Goal: Task Accomplishment & Management: Manage account settings

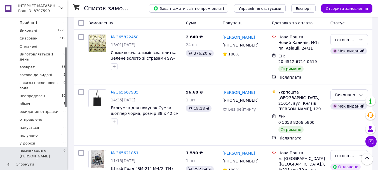
scroll to position [84, 0]
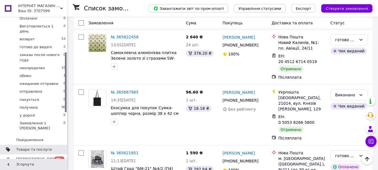
click at [31, 147] on span "Товари та послуги" at bounding box center [34, 149] width 36 height 5
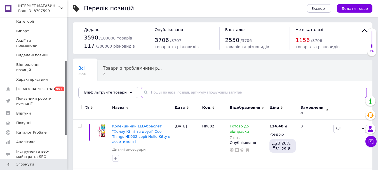
paste input "Настінна багатофункціональна полиця для зберігання Органайзер AND-80-20"
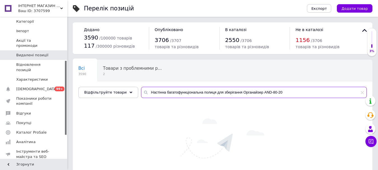
type input "Настінна багатофункціональна полиця для зберігання Органайзер AND-80-20"
click at [36, 53] on link "Видалені позиції" at bounding box center [34, 55] width 69 height 10
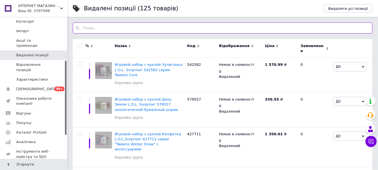
paste input "Настінна багатофункціональна полиця для зберігання Органайзер AND-80-20"
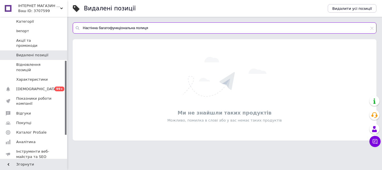
click at [135, 29] on input "Настінна багатофункціональна полиця" at bounding box center [225, 27] width 304 height 11
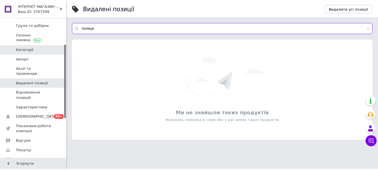
scroll to position [28, 0]
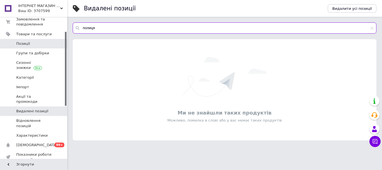
type input "полиця"
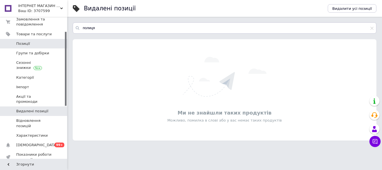
click at [25, 45] on span "Позиції" at bounding box center [23, 43] width 14 height 5
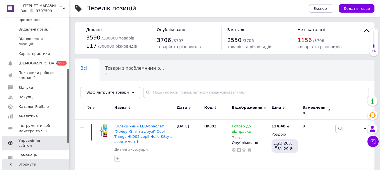
scroll to position [112, 0]
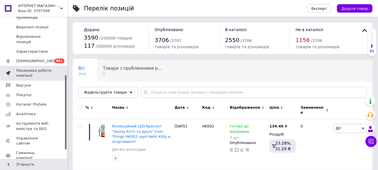
click at [45, 68] on span "Показники роботи компанії" at bounding box center [34, 73] width 36 height 10
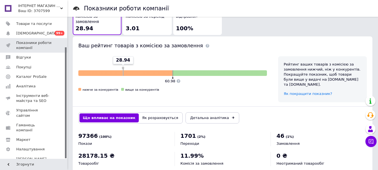
scroll to position [336, 0]
click at [141, 113] on button "Як розраховується" at bounding box center [160, 117] width 43 height 9
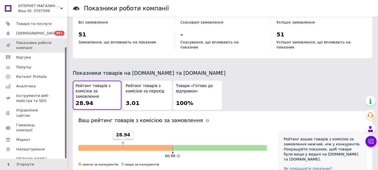
scroll to position [258, 0]
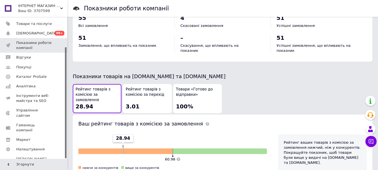
click at [142, 87] on span "Рейтинг товарів з комісією за перехід" at bounding box center [147, 92] width 43 height 10
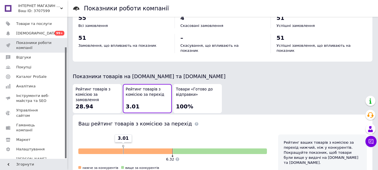
click at [96, 93] on div "Рейтинг товарів з комісією за замовлення 28.94" at bounding box center [97, 99] width 43 height 24
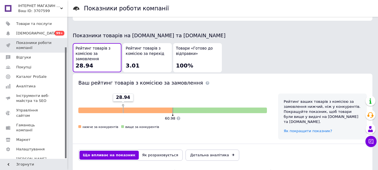
scroll to position [336, 0]
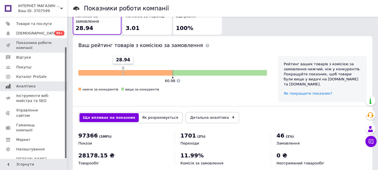
click at [10, 91] on link "Аналітика" at bounding box center [34, 86] width 69 height 10
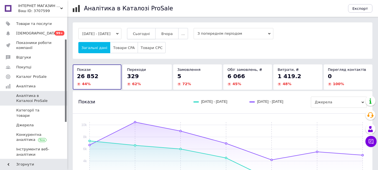
click at [150, 34] on span "Сьогодні" at bounding box center [141, 34] width 17 height 4
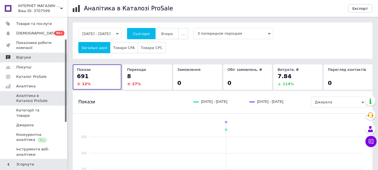
click at [28, 56] on span "Відгуки" at bounding box center [23, 57] width 15 height 5
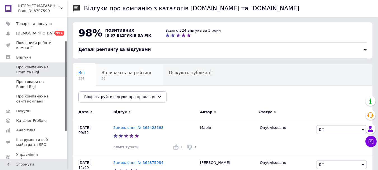
click at [104, 73] on span "Впливають на рейтинг" at bounding box center [127, 72] width 51 height 5
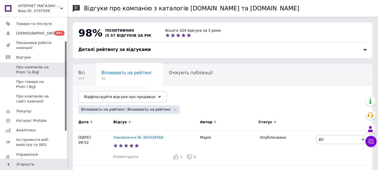
click at [135, 98] on span "276" at bounding box center [106, 100] width 57 height 4
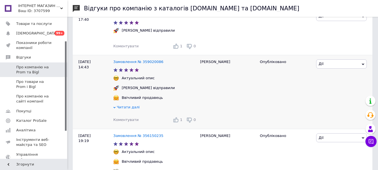
scroll to position [700, 0]
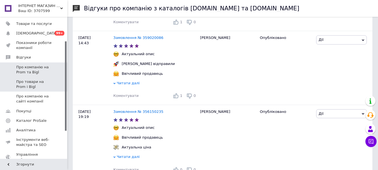
click at [36, 91] on link "Про товари на Prom і Bigl" at bounding box center [34, 84] width 69 height 15
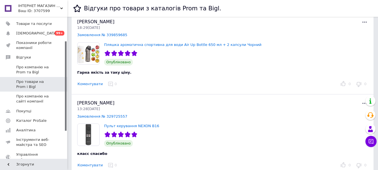
scroll to position [1595, 0]
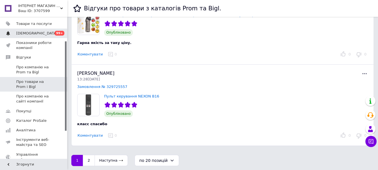
click at [29, 33] on span "[DEMOGRAPHIC_DATA]" at bounding box center [36, 33] width 41 height 5
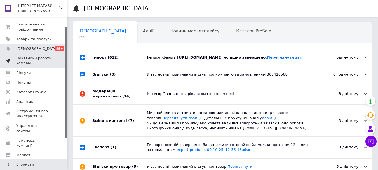
scroll to position [10, 0]
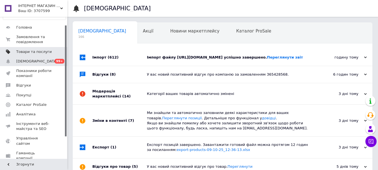
click at [26, 50] on span "Товари та послуги" at bounding box center [34, 51] width 36 height 5
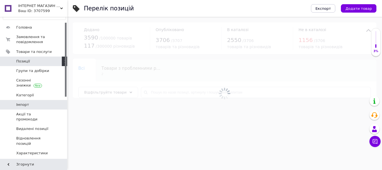
click at [25, 101] on link "Імпорт" at bounding box center [34, 105] width 69 height 10
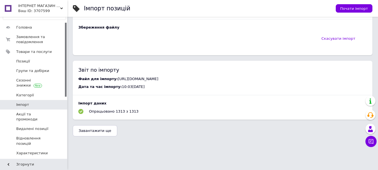
scroll to position [399, 0]
click at [79, 129] on span "Завантажити ще" at bounding box center [95, 130] width 33 height 4
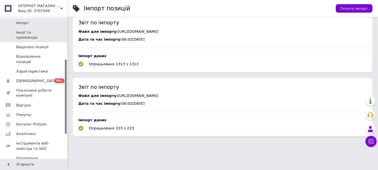
scroll to position [94, 0]
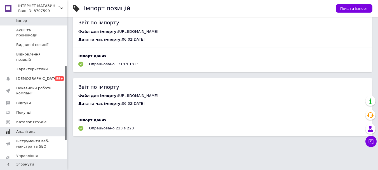
click at [34, 129] on span "Аналітика" at bounding box center [34, 131] width 36 height 5
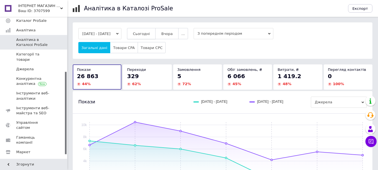
click at [148, 32] on span "Сьогодні" at bounding box center [141, 34] width 17 height 4
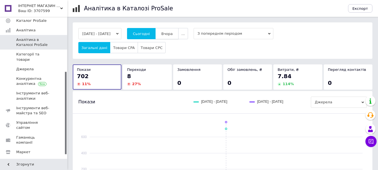
click at [173, 35] on span "Вчора" at bounding box center [166, 34] width 11 height 4
